Goal: Check status: Check status

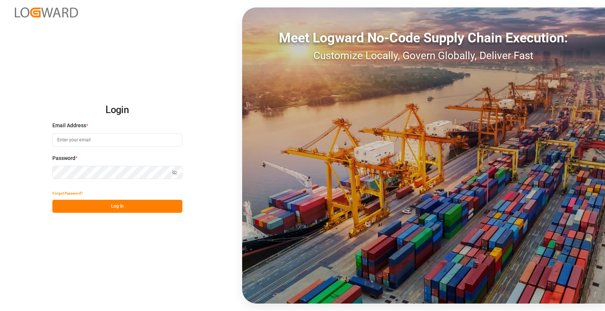
type input "[EMAIL_ADDRESS][DOMAIN_NAME]"
click at [134, 199] on div "Forgot Password?" at bounding box center [117, 192] width 130 height 13
click at [139, 205] on button "Log In" at bounding box center [117, 205] width 130 height 13
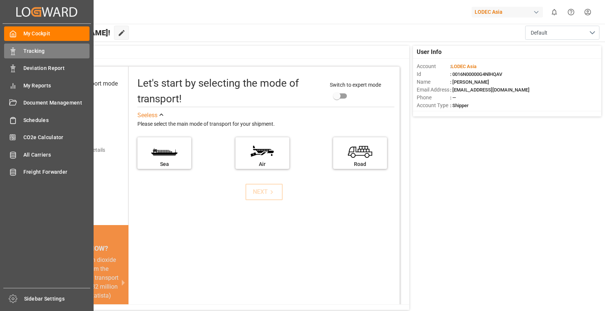
click at [17, 53] on div "Tracking Tracking" at bounding box center [46, 50] width 85 height 14
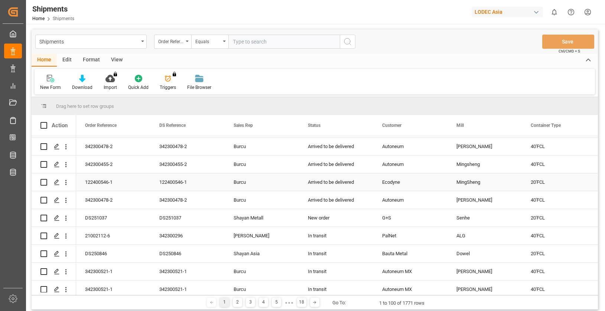
scroll to position [483, 0]
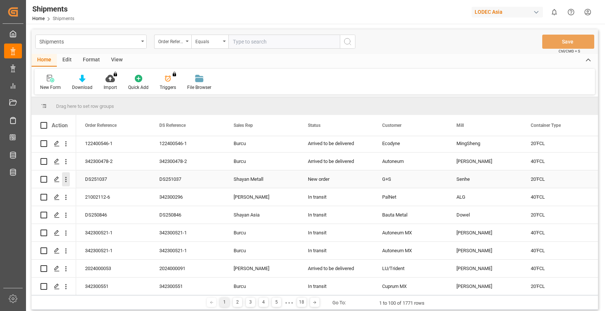
click at [63, 180] on icon "open menu" at bounding box center [66, 179] width 8 height 8
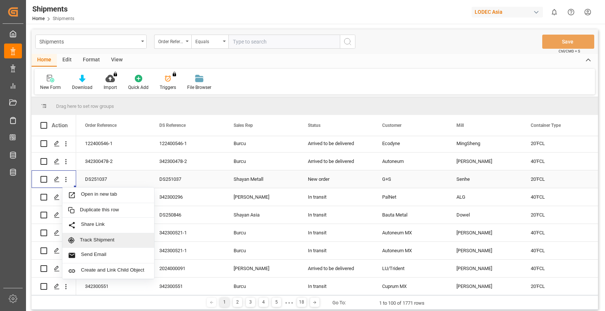
click at [99, 240] on span "Track Shipment" at bounding box center [114, 240] width 69 height 7
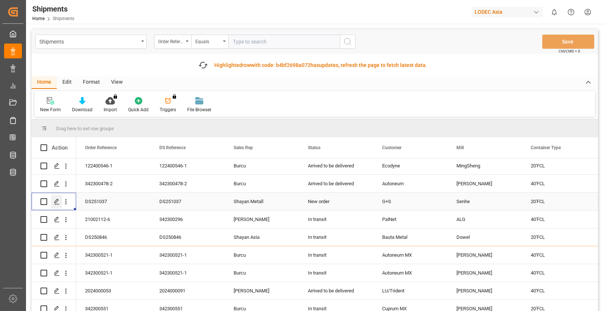
click at [57, 201] on icon "Press SPACE to select this row." at bounding box center [57, 201] width 6 height 6
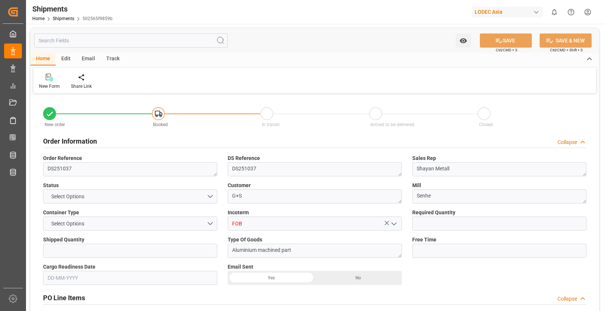
type input "1"
type input "10"
type input "9778806"
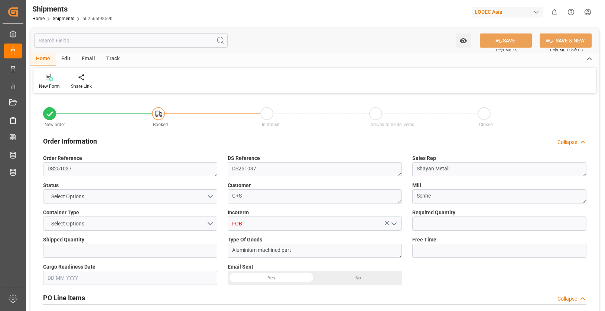
type input "CNQDG"
type input "DEHAM"
type input "[DATE]"
type input "[DATE] 00:00"
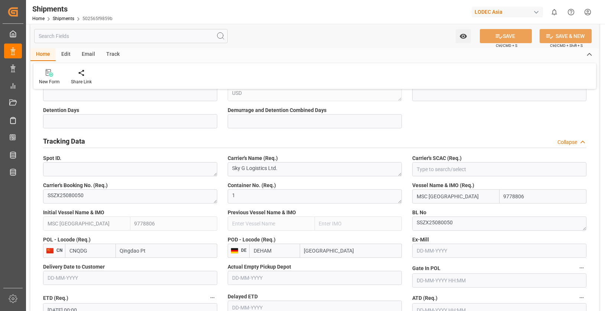
scroll to position [371, 0]
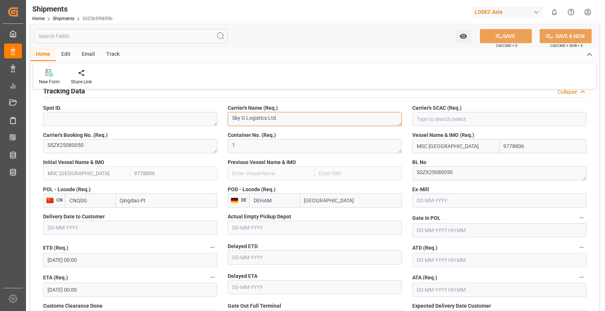
click at [237, 116] on textarea "Sky G Logistics Ltd." at bounding box center [315, 119] width 174 height 14
drag, startPoint x: 237, startPoint y: 116, endPoint x: 274, endPoint y: 116, distance: 36.8
click at [274, 116] on textarea "Sky G Logistics Ltd." at bounding box center [315, 119] width 174 height 14
click at [473, 115] on input at bounding box center [499, 119] width 174 height 14
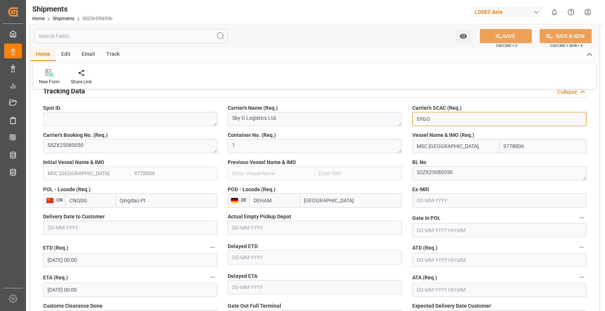
type input "SYGO"
click at [410, 131] on div "Vessel Name & IMO (Req.) MSC [GEOGRAPHIC_DATA] 9778806" at bounding box center [499, 142] width 185 height 27
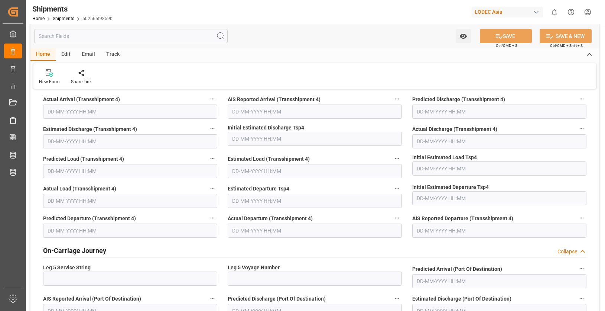
scroll to position [1746, 0]
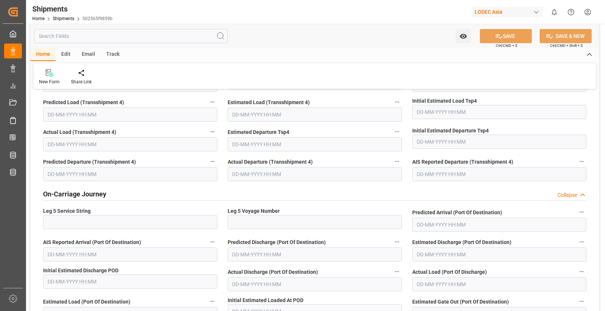
click at [176, 192] on div "On-Carriage Journey Collapse" at bounding box center [314, 193] width 543 height 14
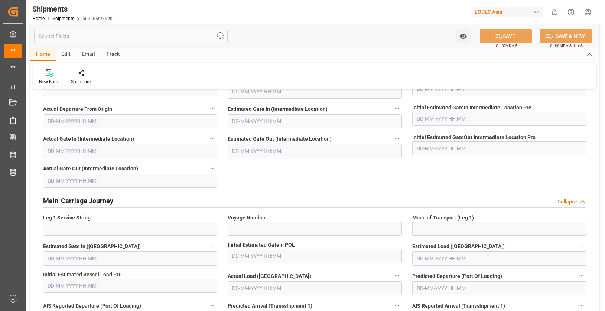
scroll to position [1003, 0]
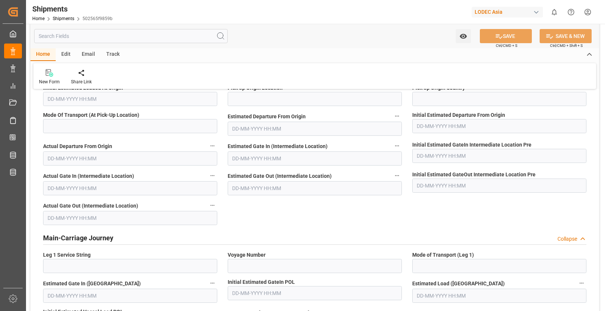
click at [260, 237] on div "Main-Carriage Journey Collapse" at bounding box center [314, 237] width 543 height 14
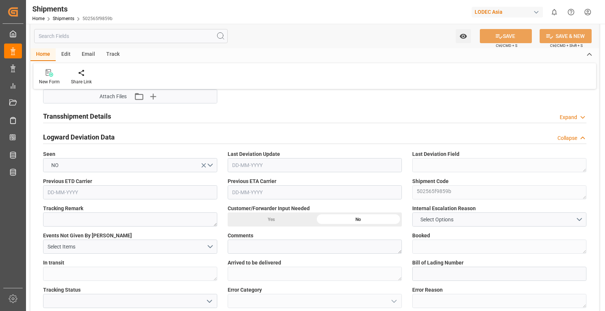
scroll to position [780, 0]
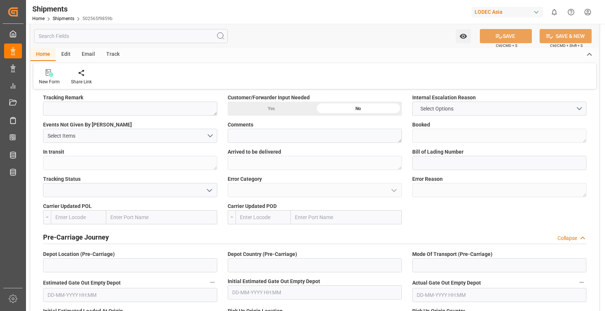
click at [265, 239] on div "Pre-Carriage Journey Collapse" at bounding box center [314, 236] width 543 height 14
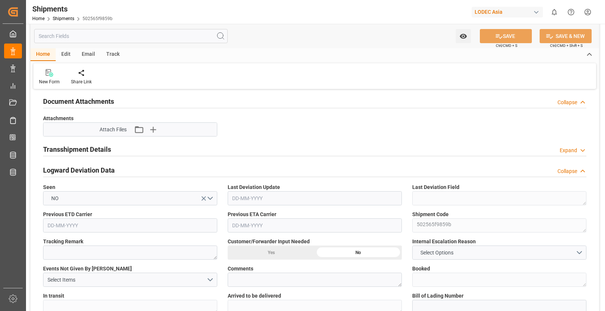
scroll to position [631, 0]
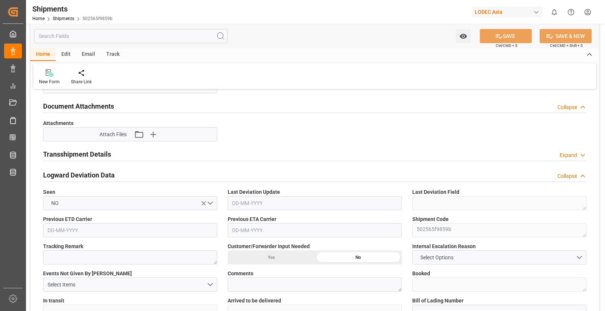
click at [194, 177] on div "Logward Deviation Data Collapse" at bounding box center [314, 174] width 543 height 14
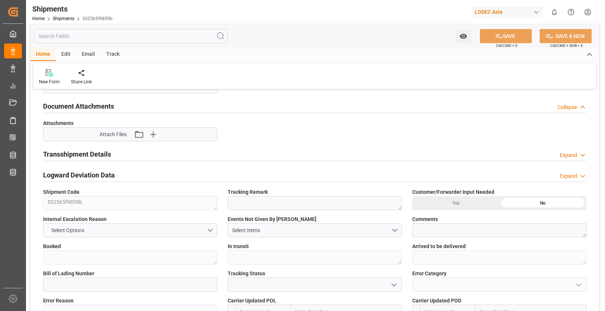
click at [200, 169] on div "Logward Deviation Data Expand" at bounding box center [314, 174] width 543 height 14
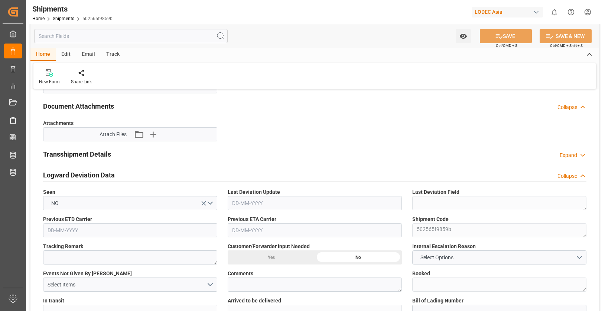
click at [231, 181] on div at bounding box center [314, 181] width 543 height 0
click at [231, 174] on div "Logward Deviation Data Collapse" at bounding box center [314, 174] width 543 height 14
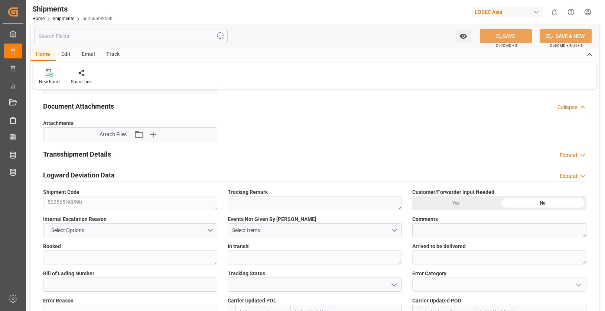
click at [236, 176] on div "Logward Deviation Data Expand" at bounding box center [314, 174] width 543 height 14
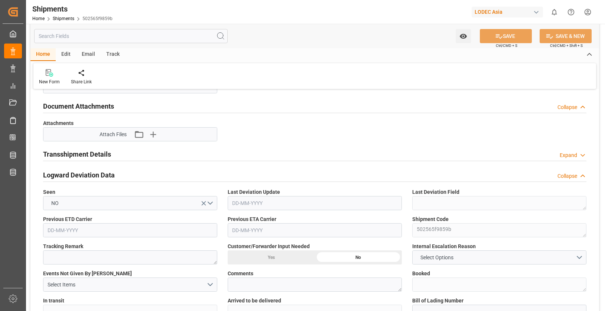
click at [241, 173] on div "Logward Deviation Data Collapse" at bounding box center [314, 174] width 543 height 14
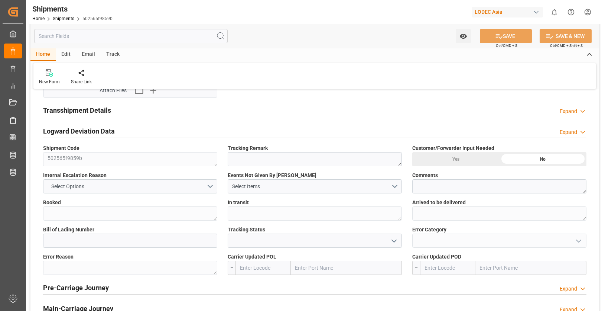
scroll to position [669, 0]
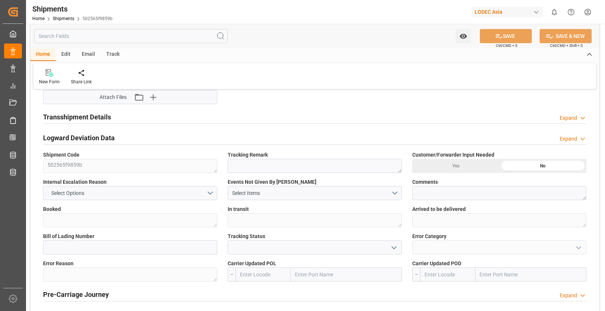
click at [118, 139] on div "Logward Deviation Data Expand" at bounding box center [314, 137] width 543 height 14
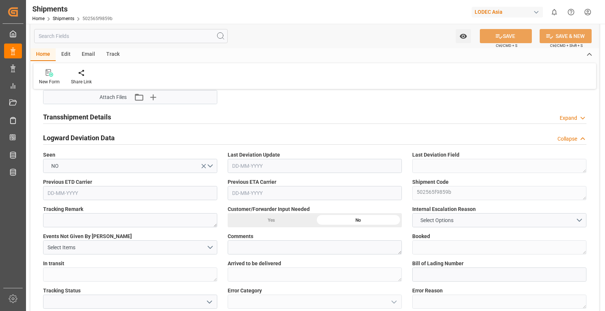
click at [118, 139] on div "Logward Deviation Data Collapse" at bounding box center [314, 137] width 543 height 14
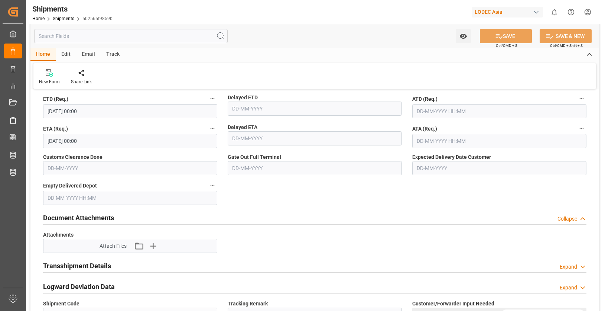
scroll to position [557, 0]
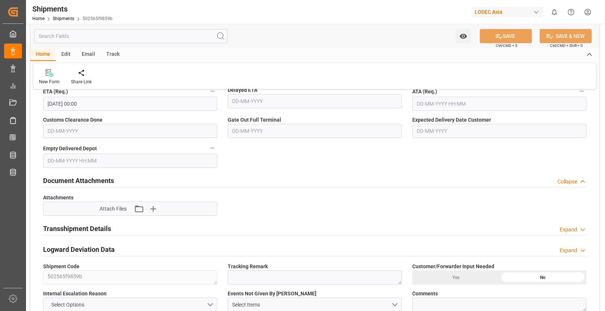
click at [259, 177] on div "Document Attachments Collapse" at bounding box center [314, 180] width 543 height 14
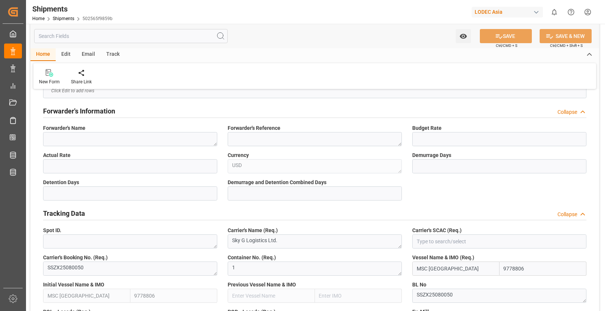
scroll to position [260, 0]
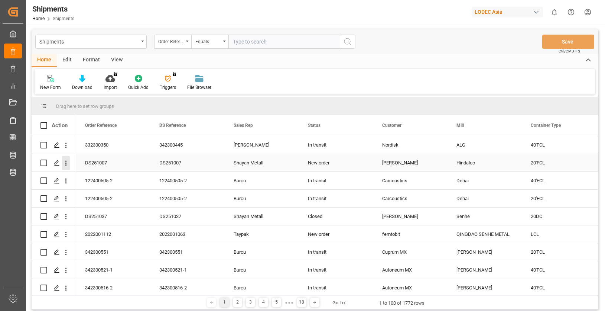
click at [65, 166] on icon "open menu" at bounding box center [66, 163] width 8 height 8
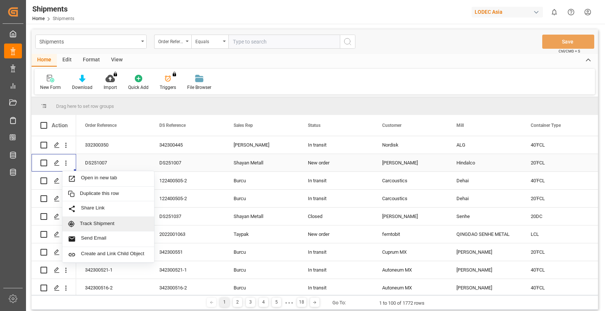
click at [99, 220] on span "Track Shipment" at bounding box center [114, 223] width 69 height 7
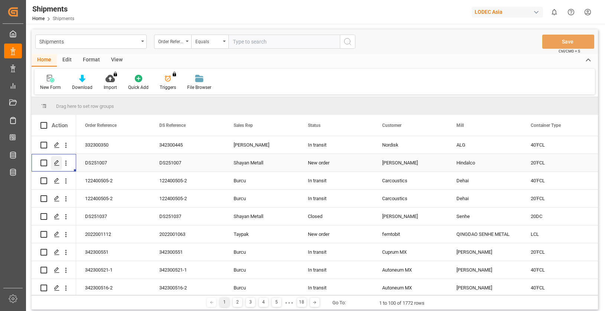
click at [58, 161] on polygon "Press SPACE to select this row." at bounding box center [57, 162] width 4 height 4
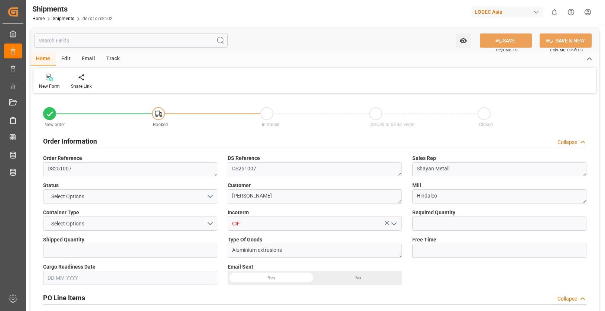
type input "1"
type input "14"
type input "9369734"
type input "9304459"
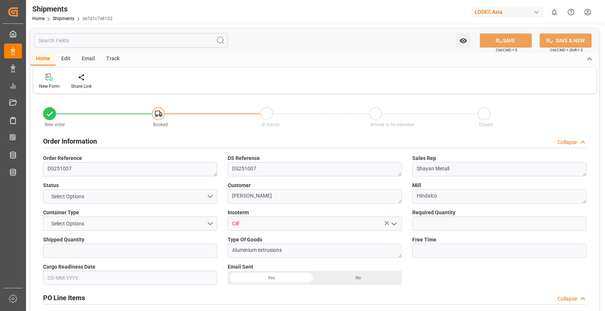
type input "9304459"
type input "INNSA"
type input "DEHAM"
type input "INNSA"
type input "DEHAM"
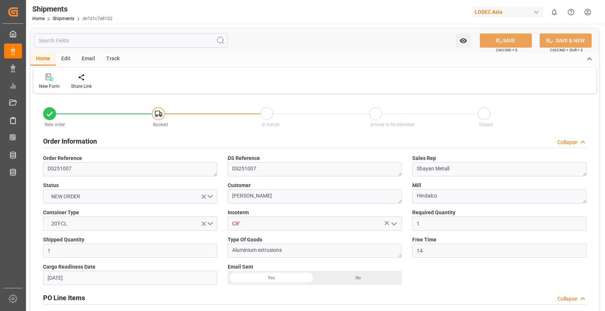
type input "[DATE]"
type input "[DATE] 00:00"
type input "[DATE] 12:00"
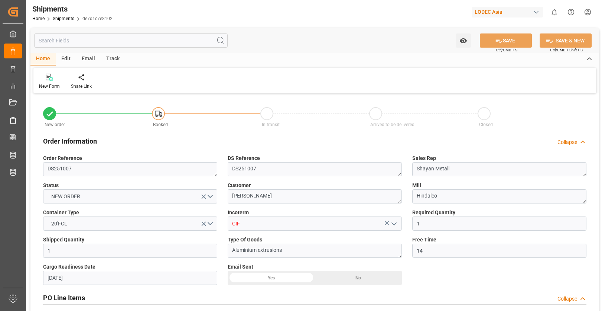
type input "[DATE] 21:14"
type input "[DATE] 07:04"
type input "[DATE] 12:00"
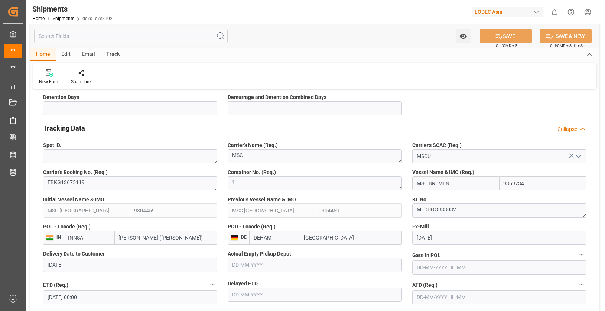
scroll to position [371, 0]
